Goal: Transaction & Acquisition: Obtain resource

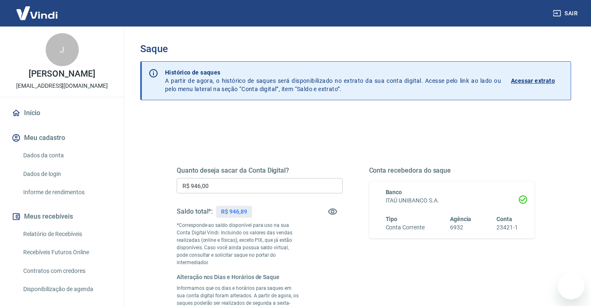
click at [26, 161] on div "Dados da conta Dados de login Informe de rendimentos" at bounding box center [62, 174] width 104 height 54
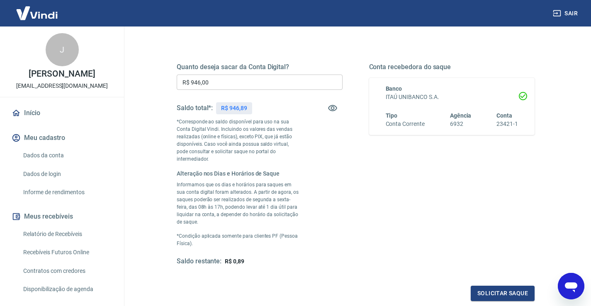
click at [221, 144] on p "*Corresponde ao saldo disponível para uso na sua Conta Digital Vindi. Incluindo…" at bounding box center [239, 140] width 124 height 45
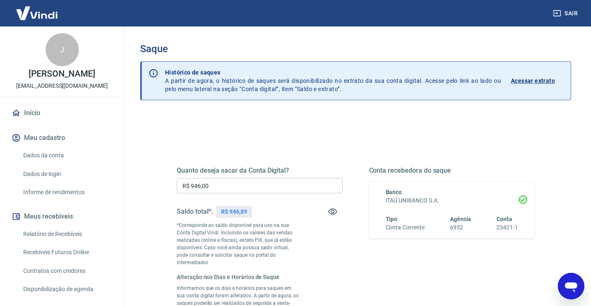
click at [538, 79] on p "Acessar extrato" at bounding box center [533, 81] width 44 height 8
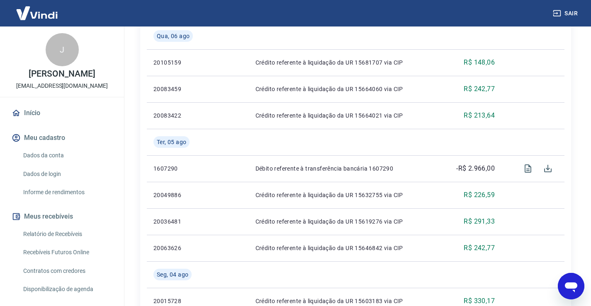
scroll to position [560, 0]
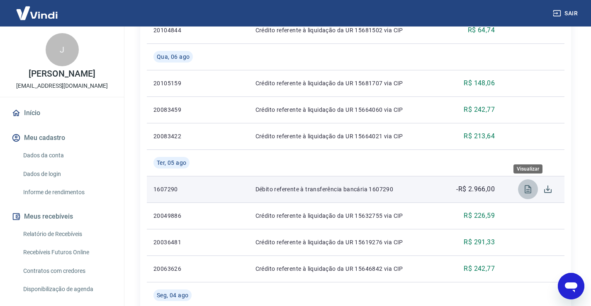
click at [531, 189] on icon "Visualizar" at bounding box center [527, 189] width 7 height 8
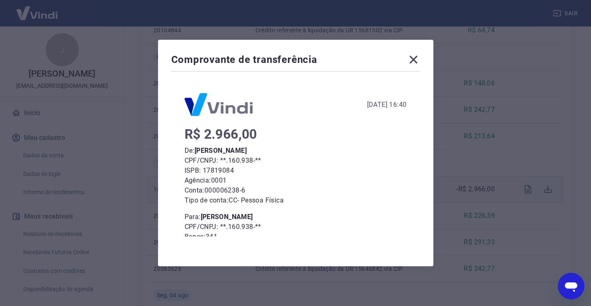
click at [416, 61] on icon at bounding box center [413, 59] width 13 height 13
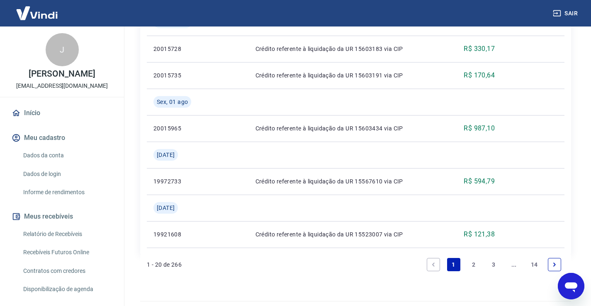
scroll to position [854, 0]
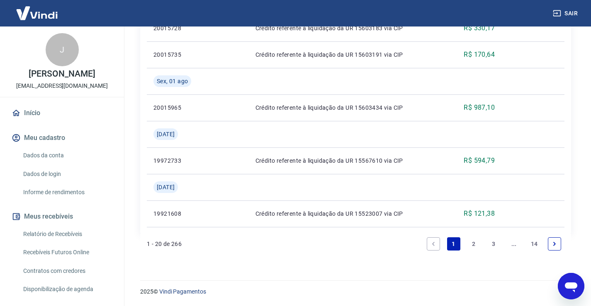
click at [475, 243] on link "2" at bounding box center [473, 244] width 13 height 13
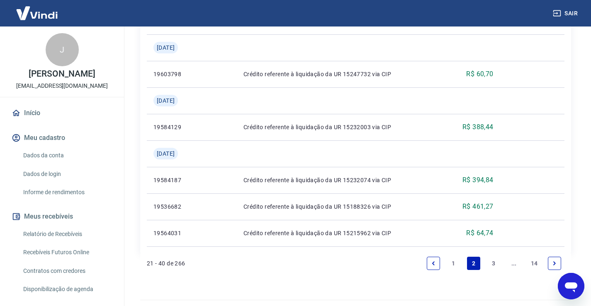
scroll to position [827, 0]
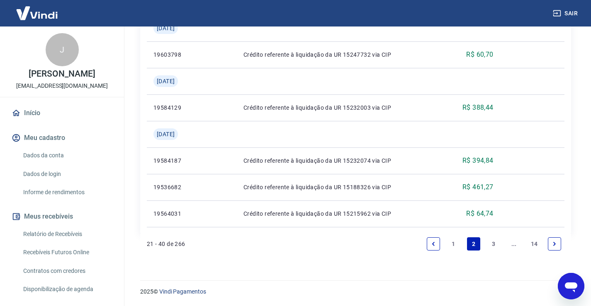
click at [493, 245] on link "3" at bounding box center [493, 244] width 13 height 13
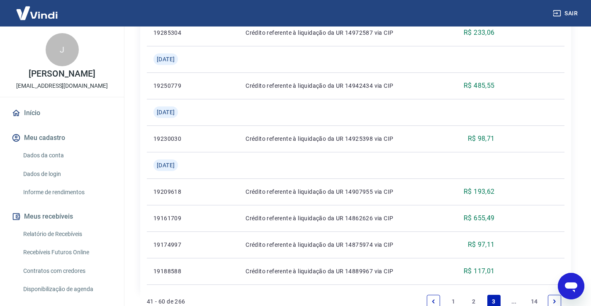
scroll to position [880, 0]
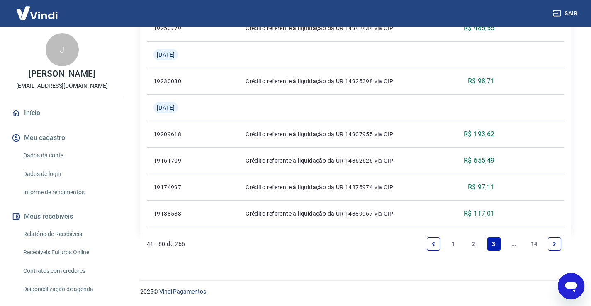
click at [557, 244] on link "Next page" at bounding box center [554, 244] width 13 height 13
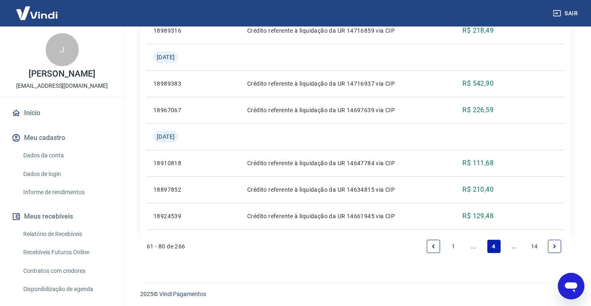
scroll to position [774, 0]
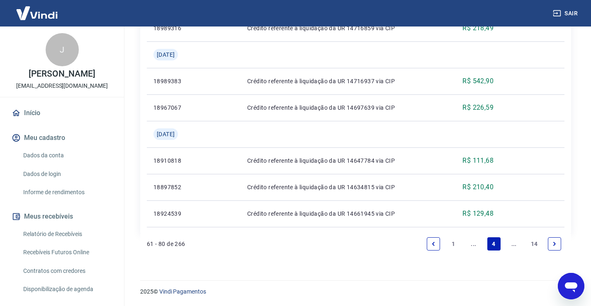
click at [514, 246] on link "..." at bounding box center [513, 244] width 13 height 13
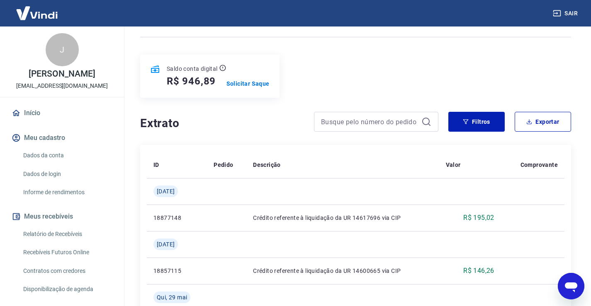
scroll to position [83, 0]
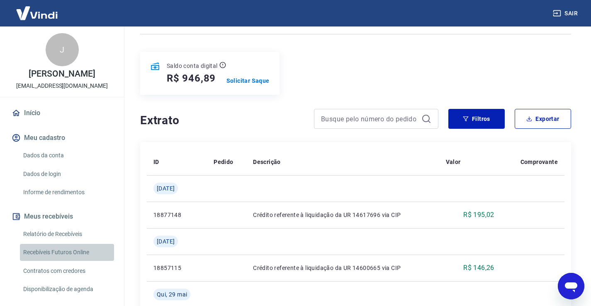
click at [74, 261] on link "Recebíveis Futuros Online" at bounding box center [67, 252] width 94 height 17
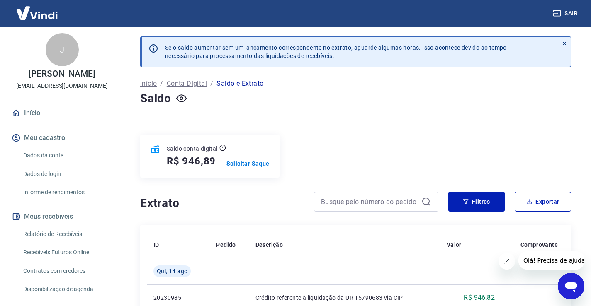
click at [250, 161] on p "Solicitar Saque" at bounding box center [247, 164] width 43 height 8
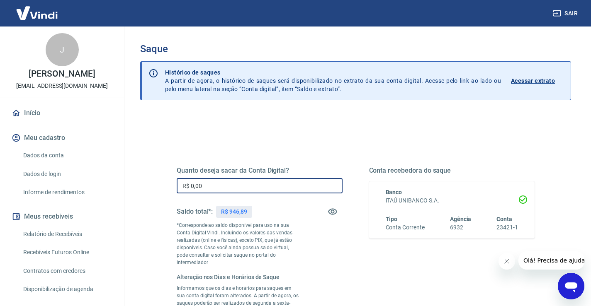
click at [224, 188] on input "R$ 0,00" at bounding box center [260, 185] width 166 height 15
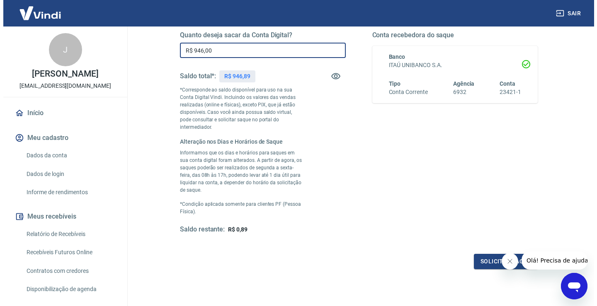
scroll to position [145, 0]
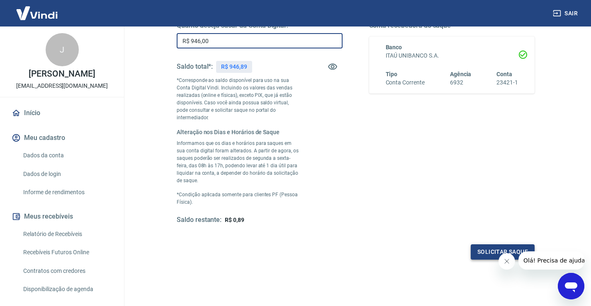
type input "R$ 946,00"
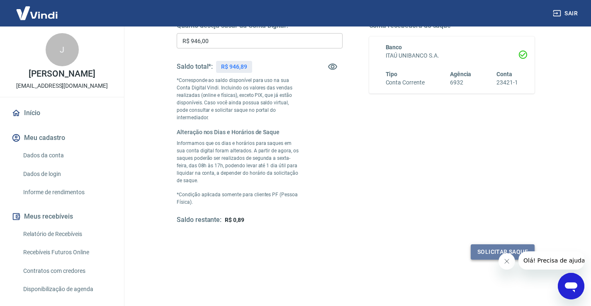
click at [511, 245] on button "Solicitar saque" at bounding box center [503, 252] width 64 height 15
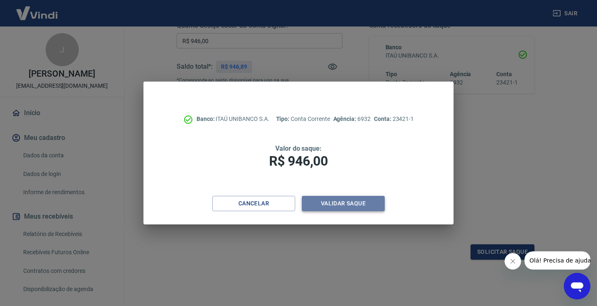
click at [342, 203] on button "Validar saque" at bounding box center [343, 203] width 83 height 15
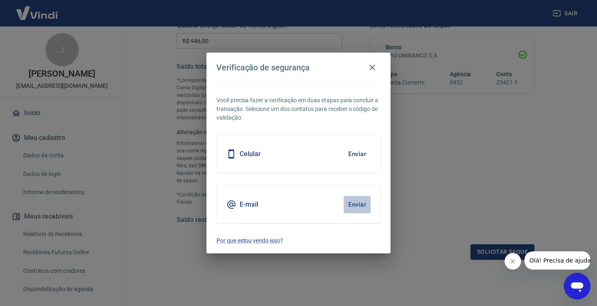
click at [353, 202] on button "Enviar" at bounding box center [357, 204] width 27 height 17
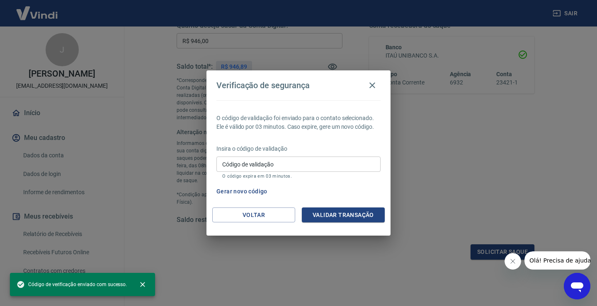
click at [239, 190] on button "Gerar novo código" at bounding box center [242, 191] width 58 height 15
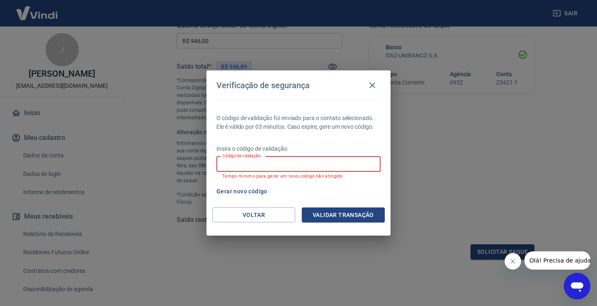
click at [313, 166] on input "Código de validação" at bounding box center [298, 164] width 164 height 15
type input "106790"
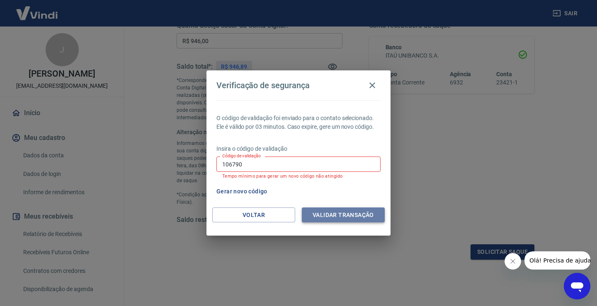
click at [355, 211] on button "Validar transação" at bounding box center [343, 215] width 83 height 15
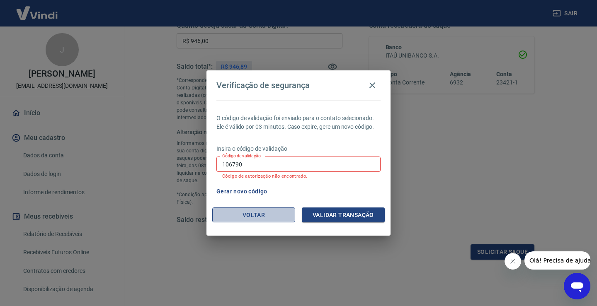
click at [240, 212] on button "Voltar" at bounding box center [253, 215] width 83 height 15
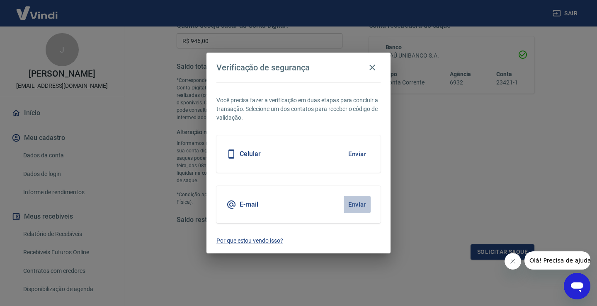
click at [357, 201] on button "Enviar" at bounding box center [357, 204] width 27 height 17
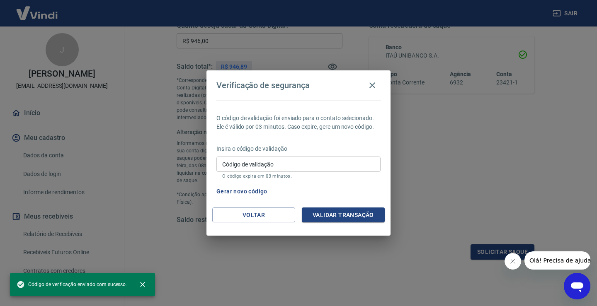
click at [276, 165] on input "Código de validação" at bounding box center [298, 164] width 164 height 15
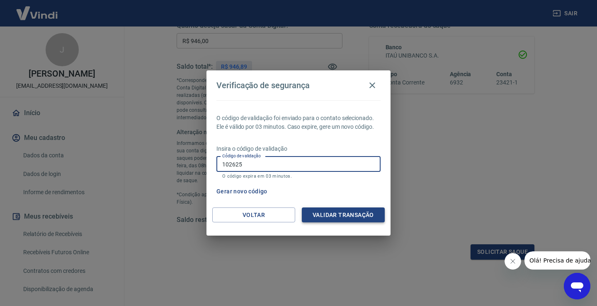
type input "102625"
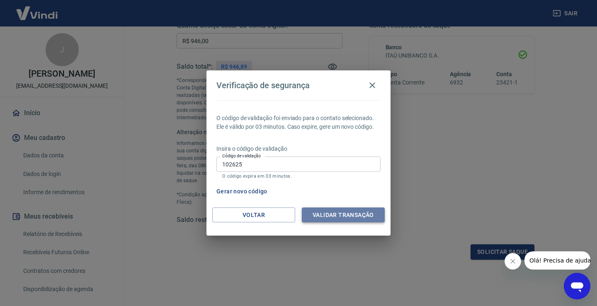
click at [325, 210] on button "Validar transação" at bounding box center [343, 215] width 83 height 15
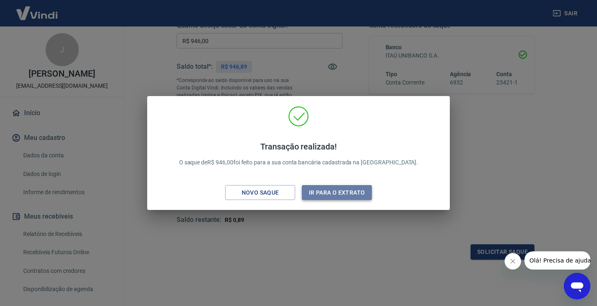
click at [333, 192] on button "Ir para o extrato" at bounding box center [337, 192] width 70 height 15
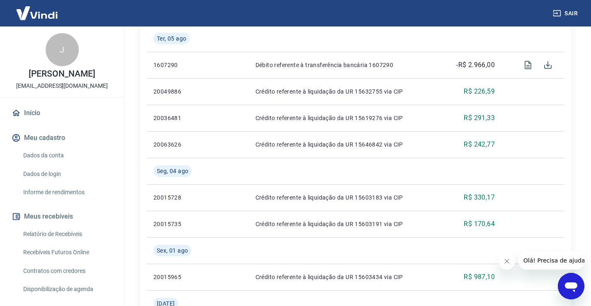
scroll to position [854, 0]
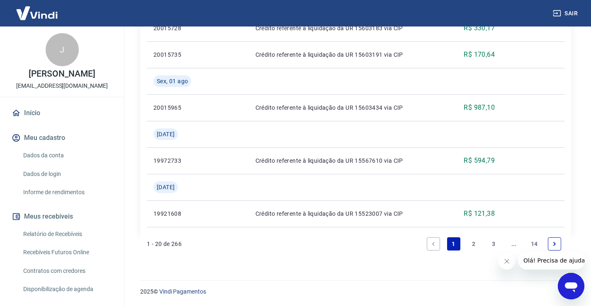
click at [494, 245] on link "3" at bounding box center [493, 244] width 13 height 13
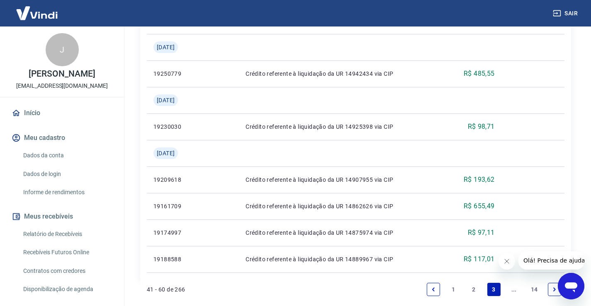
scroll to position [880, 0]
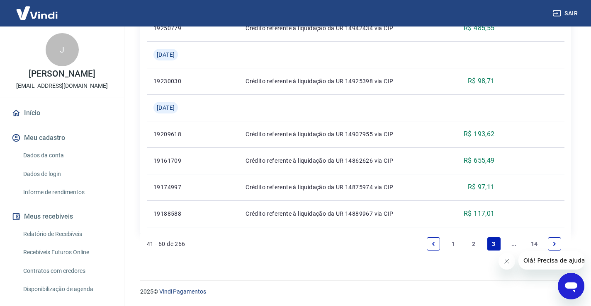
click at [552, 245] on icon "Next page" at bounding box center [554, 244] width 6 height 6
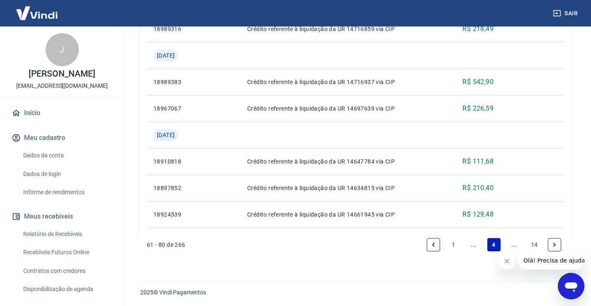
scroll to position [774, 0]
click at [553, 244] on icon "Next page" at bounding box center [554, 244] width 6 height 6
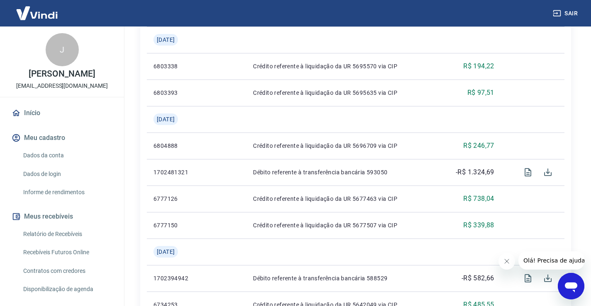
scroll to position [456, 0]
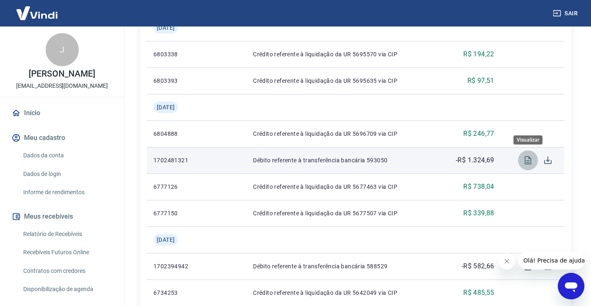
click at [530, 160] on icon "Visualizar" at bounding box center [527, 160] width 7 height 8
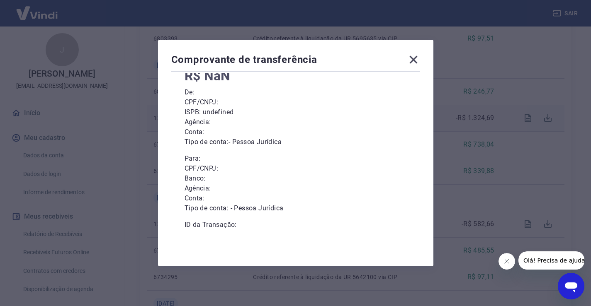
scroll to position [497, 0]
click at [371, 95] on p "De:" at bounding box center [295, 92] width 222 height 10
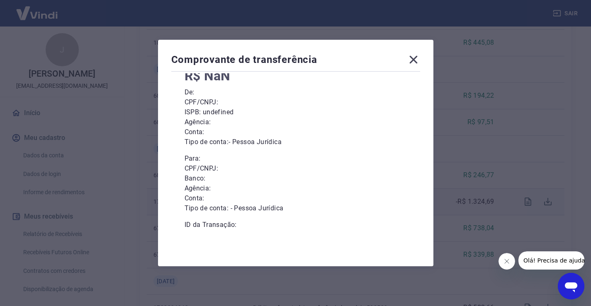
click at [418, 60] on icon at bounding box center [413, 59] width 13 height 13
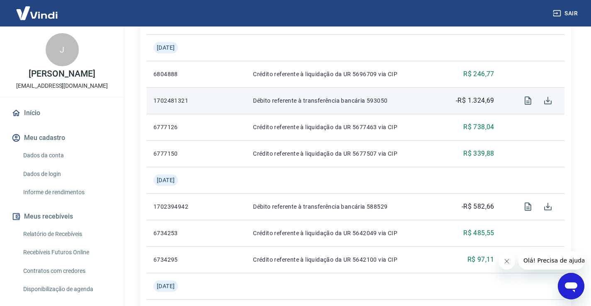
scroll to position [518, 0]
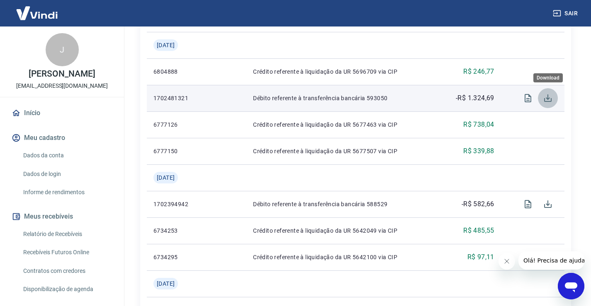
click at [546, 98] on icon "Download" at bounding box center [547, 98] width 7 height 7
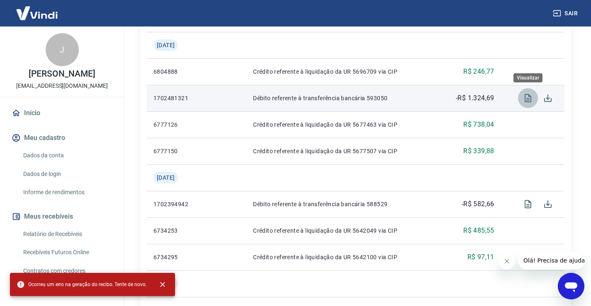
click at [529, 94] on icon "Visualizar" at bounding box center [528, 98] width 10 height 10
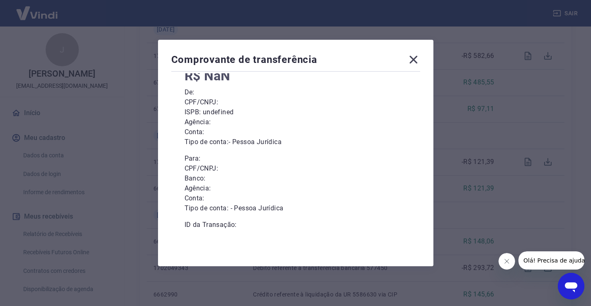
scroll to position [684, 0]
click at [414, 61] on icon at bounding box center [413, 60] width 8 height 8
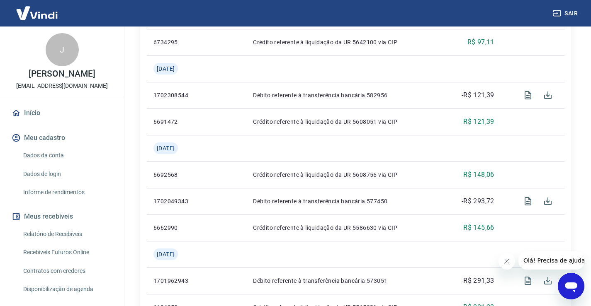
scroll to position [746, 0]
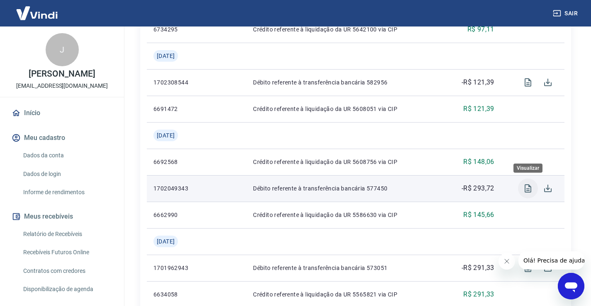
click at [531, 189] on icon "Visualizar" at bounding box center [527, 188] width 7 height 8
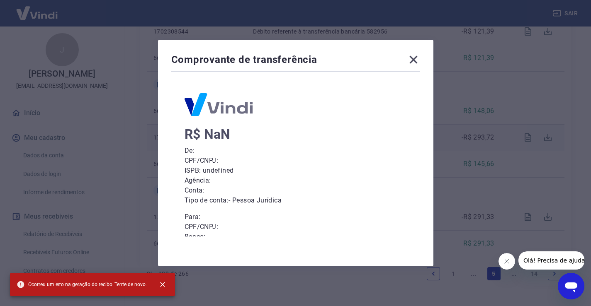
scroll to position [808, 0]
click at [192, 234] on p "Banco:" at bounding box center [295, 237] width 222 height 10
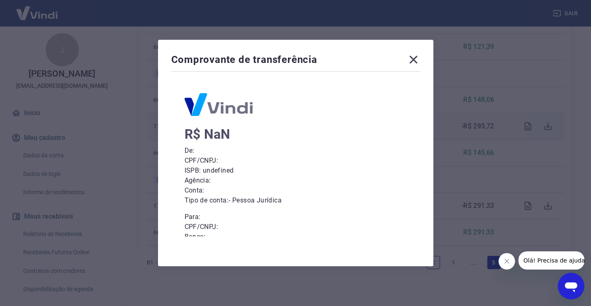
click at [551, 206] on div "Comprovante de transferência R$ NaN De: CPF/CNPJ: ISPB: undefined Agência: Cont…" at bounding box center [295, 153] width 591 height 306
click at [527, 206] on div "Comprovante de transferência R$ NaN De: CPF/CNPJ: ISPB: undefined Agência: Cont…" at bounding box center [295, 153] width 591 height 306
click at [415, 58] on icon at bounding box center [413, 60] width 8 height 8
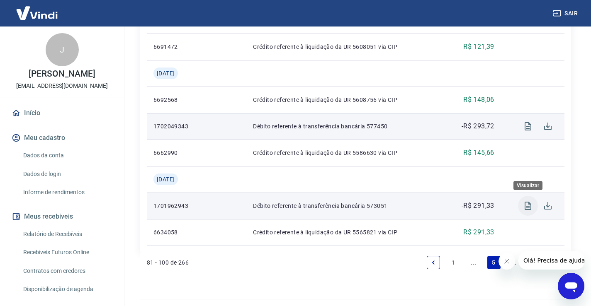
click at [528, 206] on icon "Visualizar" at bounding box center [527, 206] width 7 height 8
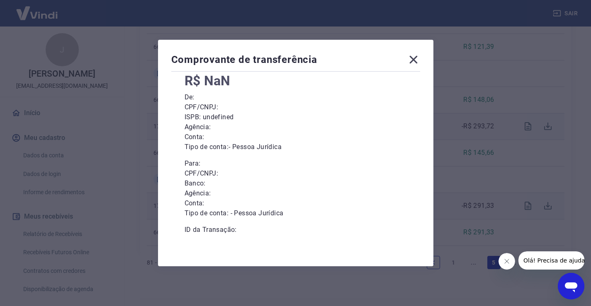
scroll to position [58, 0]
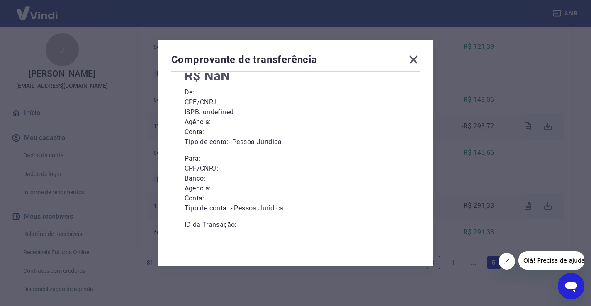
click at [413, 59] on icon at bounding box center [413, 59] width 13 height 13
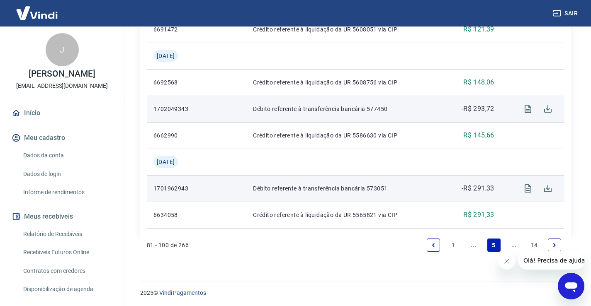
scroll to position [827, 0]
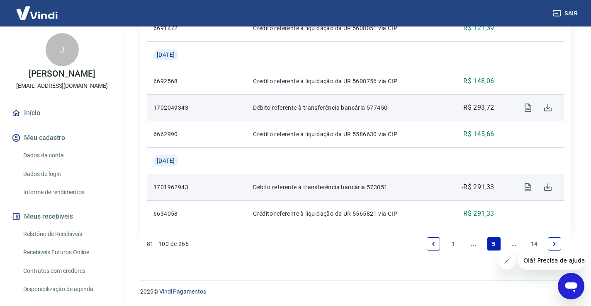
click at [554, 242] on icon "Next page" at bounding box center [554, 244] width 6 height 6
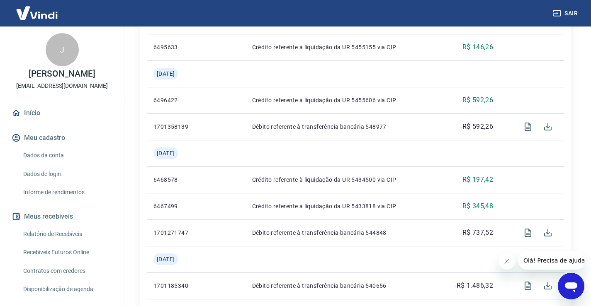
scroll to position [477, 0]
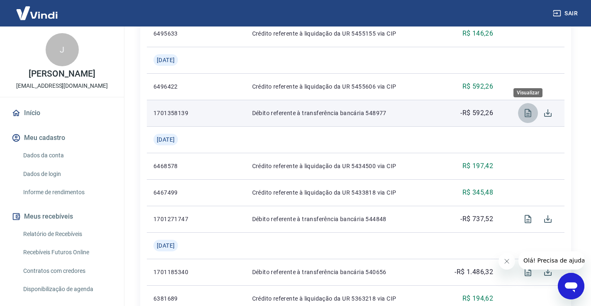
click at [529, 115] on icon "Visualizar" at bounding box center [527, 113] width 7 height 8
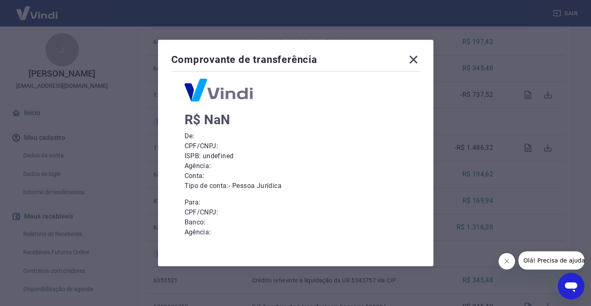
scroll to position [0, 0]
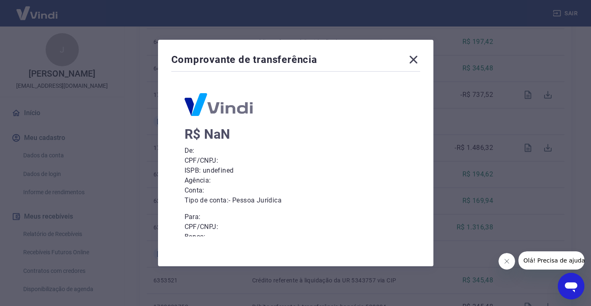
click at [408, 54] on div "Comprovante de transferência" at bounding box center [295, 61] width 249 height 17
click at [416, 57] on icon at bounding box center [413, 59] width 13 height 13
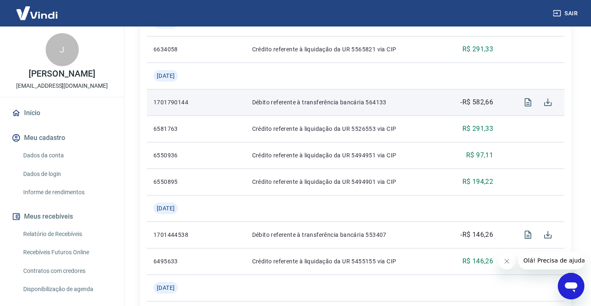
scroll to position [228, 0]
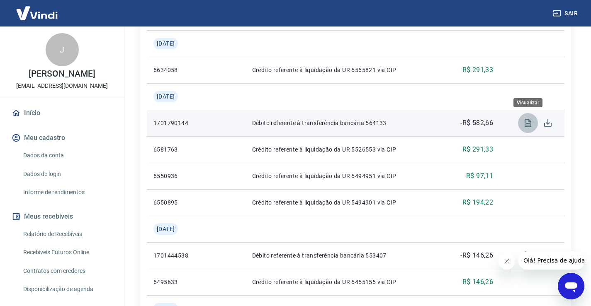
click at [528, 126] on icon "Visualizar" at bounding box center [527, 123] width 7 height 8
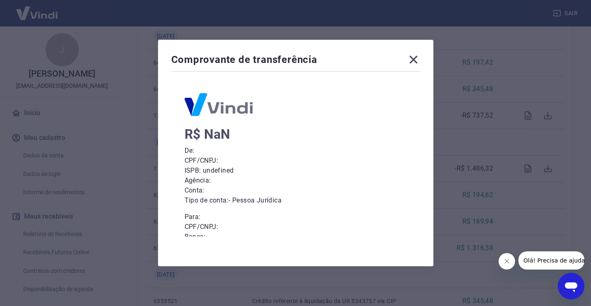
scroll to position [746, 0]
click at [418, 59] on icon at bounding box center [413, 59] width 13 height 13
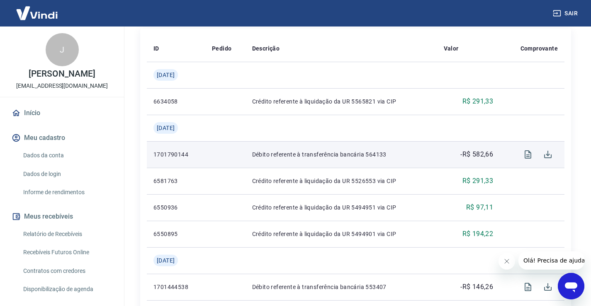
scroll to position [187, 0]
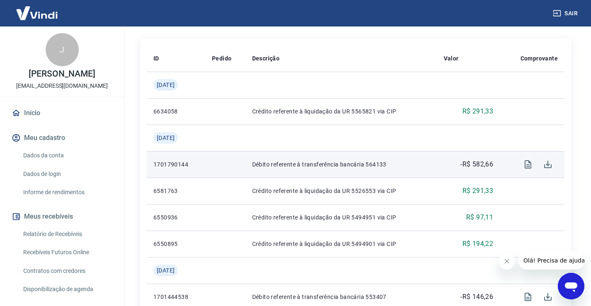
click at [70, 242] on link "Relatório de Recebíveis" at bounding box center [67, 234] width 94 height 17
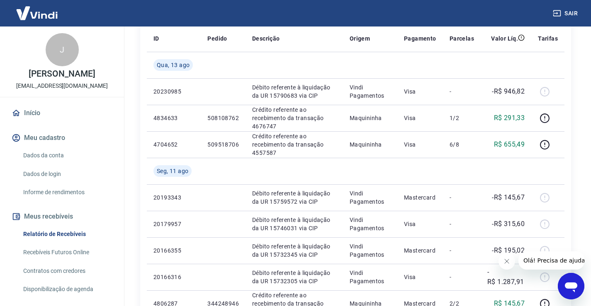
scroll to position [187, 0]
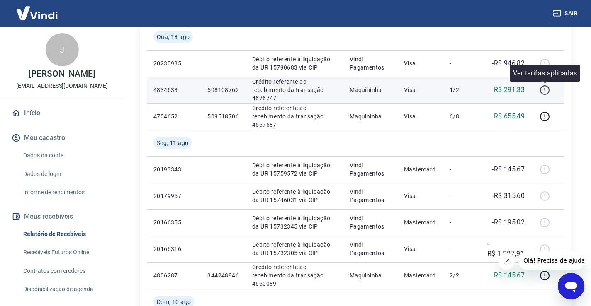
click at [544, 92] on icon "button" at bounding box center [544, 90] width 10 height 10
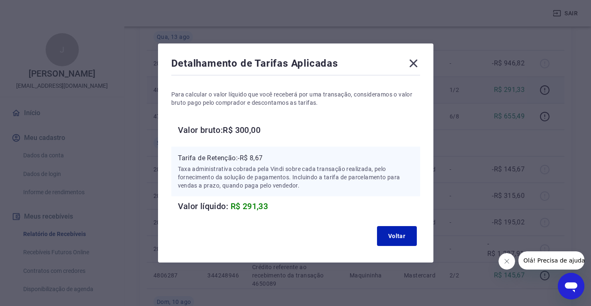
click at [417, 62] on icon at bounding box center [413, 64] width 8 height 8
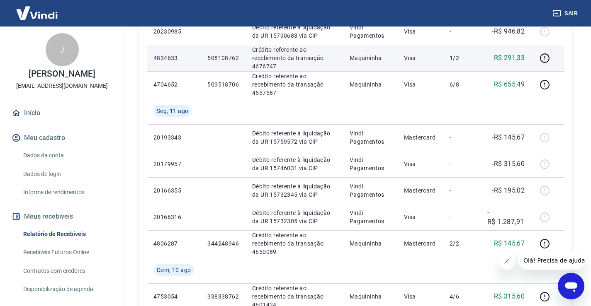
scroll to position [228, 0]
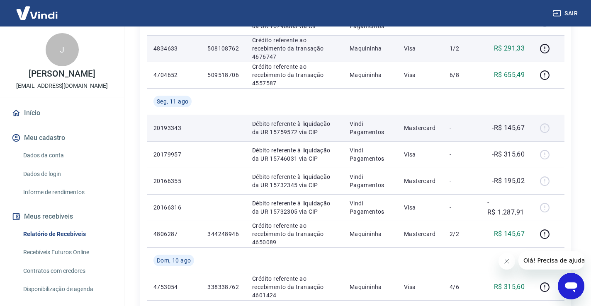
click at [542, 128] on div at bounding box center [548, 127] width 20 height 13
click at [547, 126] on div at bounding box center [548, 127] width 20 height 13
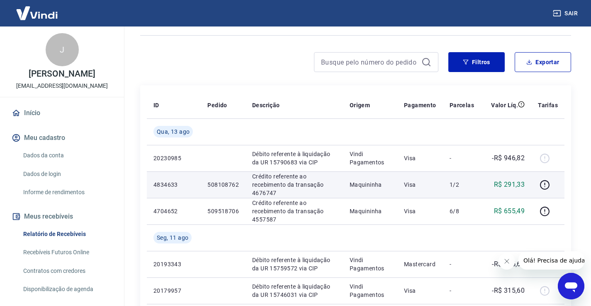
scroll to position [0, 0]
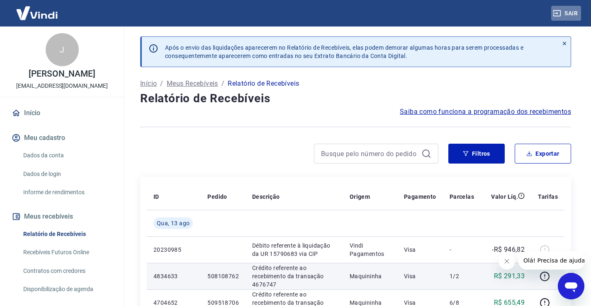
click at [574, 15] on button "Sair" at bounding box center [566, 13] width 30 height 15
